Goal: Task Accomplishment & Management: Use online tool/utility

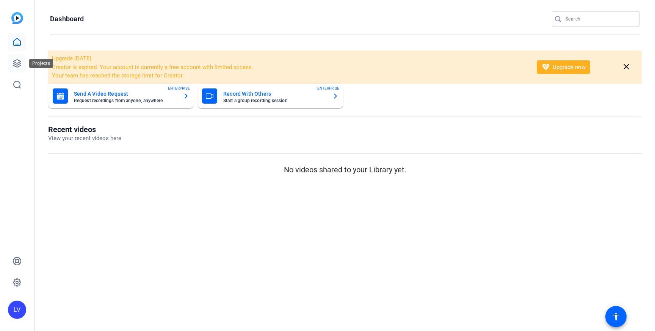
click at [17, 68] on link at bounding box center [17, 63] width 18 height 18
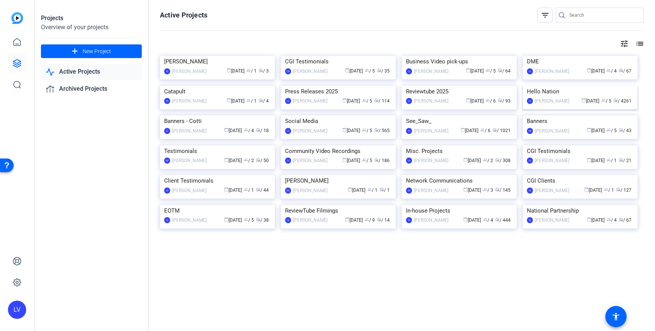
click at [560, 86] on img at bounding box center [580, 86] width 115 height 0
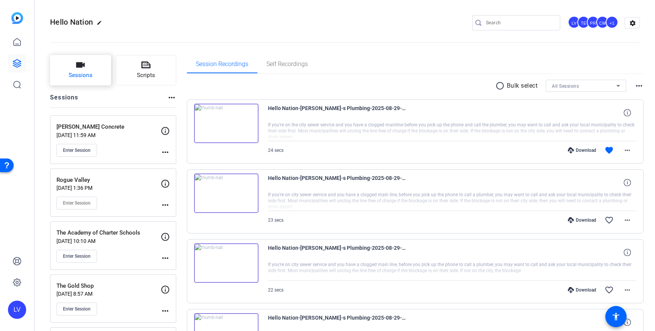
click at [85, 74] on span "Sessions" at bounding box center [81, 75] width 24 height 9
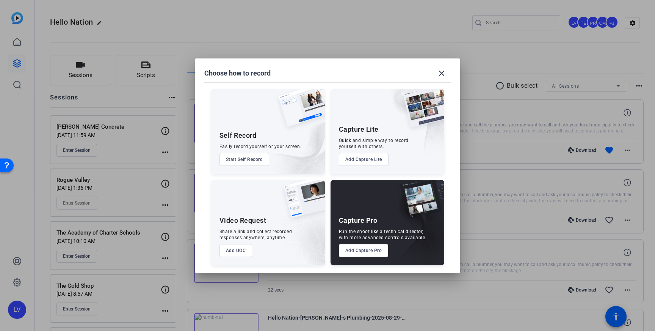
click at [371, 251] on button "Add Capture Pro" at bounding box center [364, 250] width 50 height 13
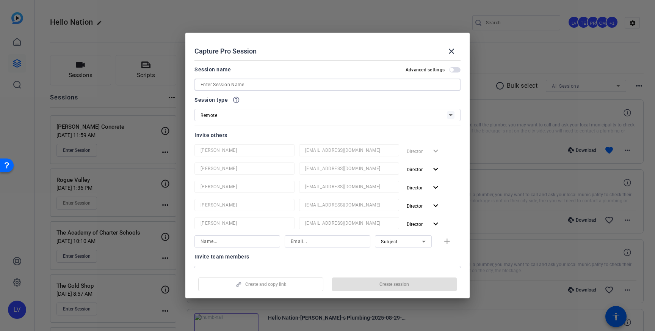
click at [325, 81] on input at bounding box center [328, 84] width 254 height 9
paste input "The Cure Group | ReaL"
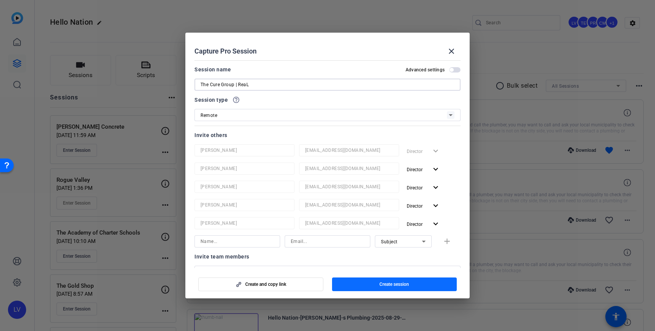
type input "The Cure Group | ReaL"
click at [375, 286] on span "button" at bounding box center [394, 284] width 125 height 18
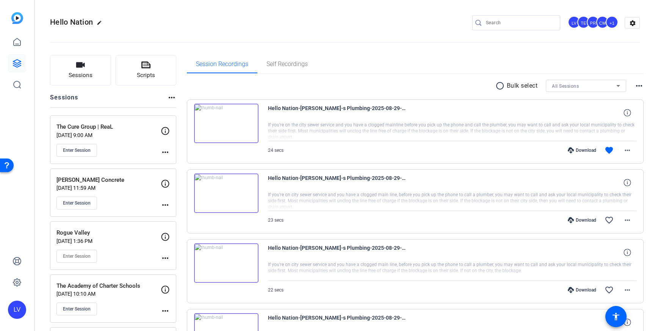
click at [164, 148] on mat-icon "more_horiz" at bounding box center [165, 152] width 9 height 9
click at [180, 159] on span "Edit Session" at bounding box center [184, 163] width 35 height 9
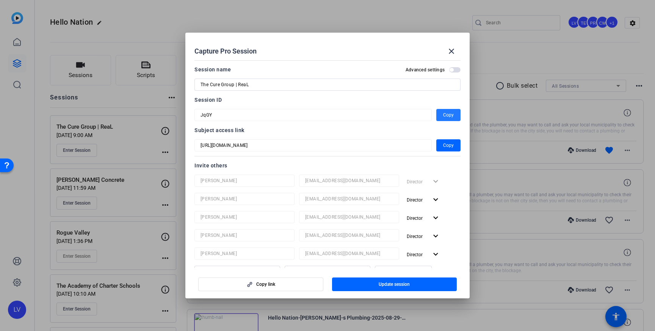
click at [450, 112] on span "Copy" at bounding box center [448, 114] width 11 height 9
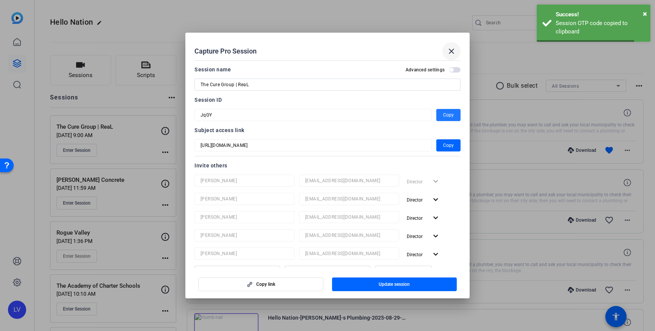
click at [455, 54] on mat-icon "close" at bounding box center [451, 51] width 9 height 9
